Goal: Navigation & Orientation: Find specific page/section

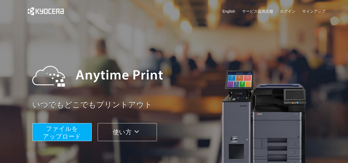
click at [70, 133] on span "ファイルを ​​アップロード" at bounding box center [62, 132] width 38 height 15
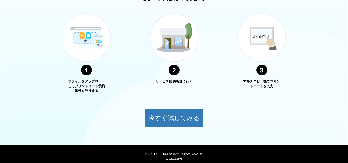
scroll to position [203, 0]
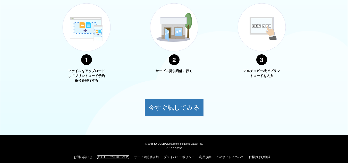
click at [120, 155] on link "よくあるご質問 (FAQs)" at bounding box center [113, 157] width 32 height 4
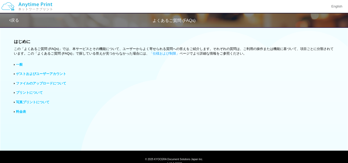
click at [39, 94] on link "プリントについて" at bounding box center [29, 93] width 27 height 4
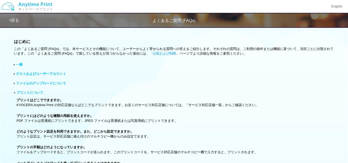
scroll to position [0, 0]
click at [43, 9] on img at bounding box center [26, 6] width 55 height 18
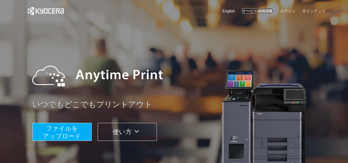
click at [259, 10] on link "サービス提供店舗" at bounding box center [257, 10] width 31 height 5
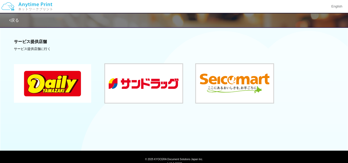
click at [59, 79] on button at bounding box center [52, 83] width 77 height 39
click at [157, 82] on button at bounding box center [143, 83] width 77 height 39
